Goal: Transaction & Acquisition: Purchase product/service

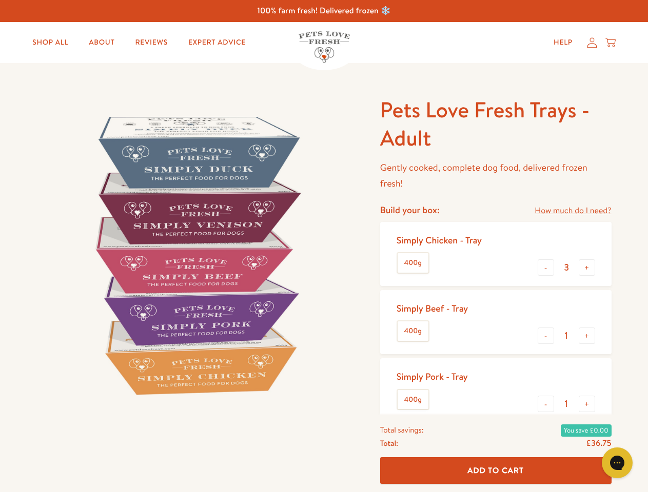
click at [324, 246] on img at bounding box center [196, 255] width 318 height 318
click at [572, 211] on link "How much do I need?" at bounding box center [572, 211] width 76 height 14
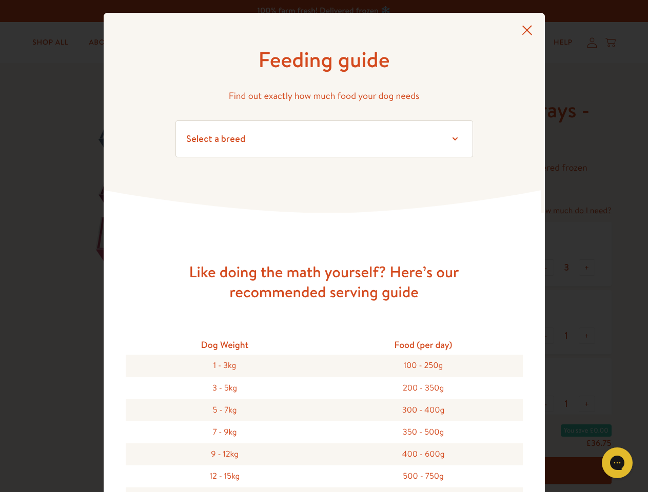
click at [546, 268] on div "Feeding guide Find out exactly how much food your dog needs Select a breed Affe…" at bounding box center [324, 246] width 648 height 492
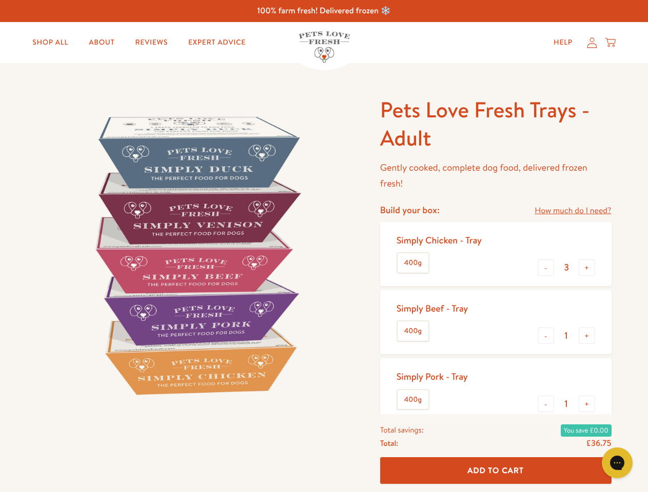
click at [587, 268] on button "+" at bounding box center [587, 268] width 16 height 16
type input "4"
click at [546, 336] on button "-" at bounding box center [545, 336] width 16 height 16
click at [587, 336] on button "+" at bounding box center [587, 336] width 16 height 16
type input "1"
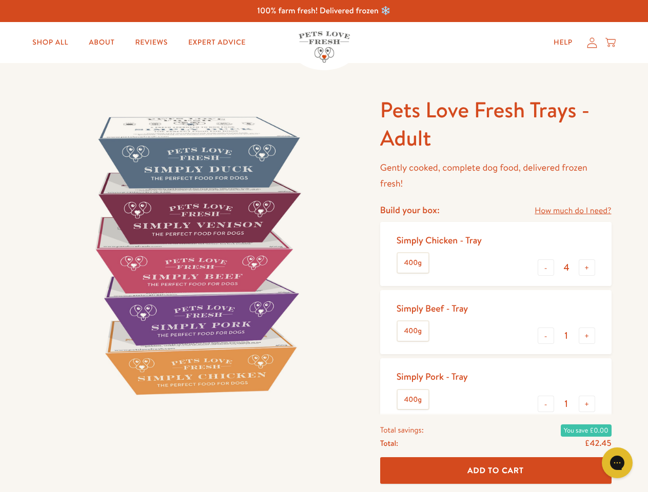
click at [546, 404] on button "-" at bounding box center [545, 404] width 16 height 16
click at [587, 404] on button "+" at bounding box center [587, 404] width 16 height 16
type input "1"
click at [495, 471] on span "Add To Cart" at bounding box center [495, 470] width 56 height 11
